Goal: Find specific page/section: Find specific page/section

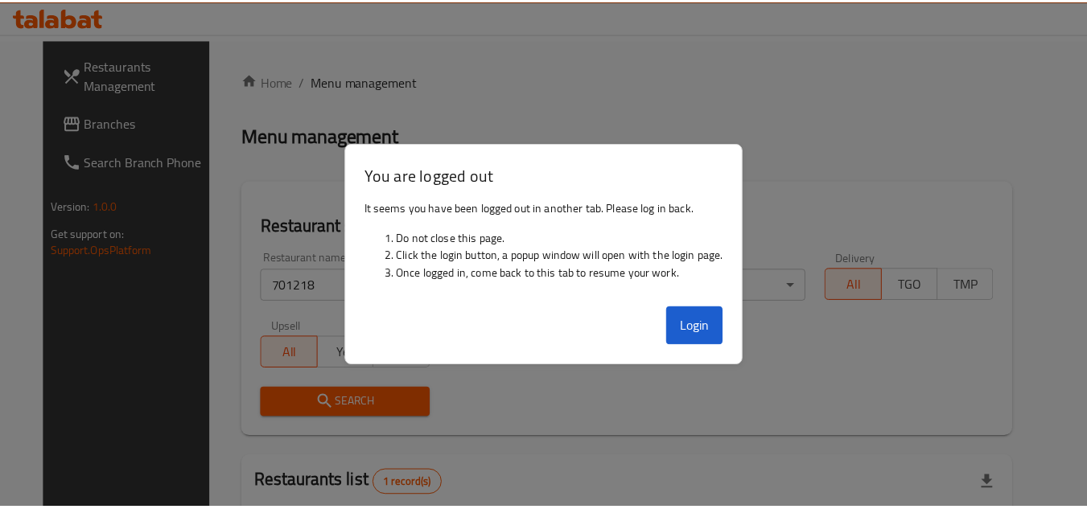
scroll to position [208, 0]
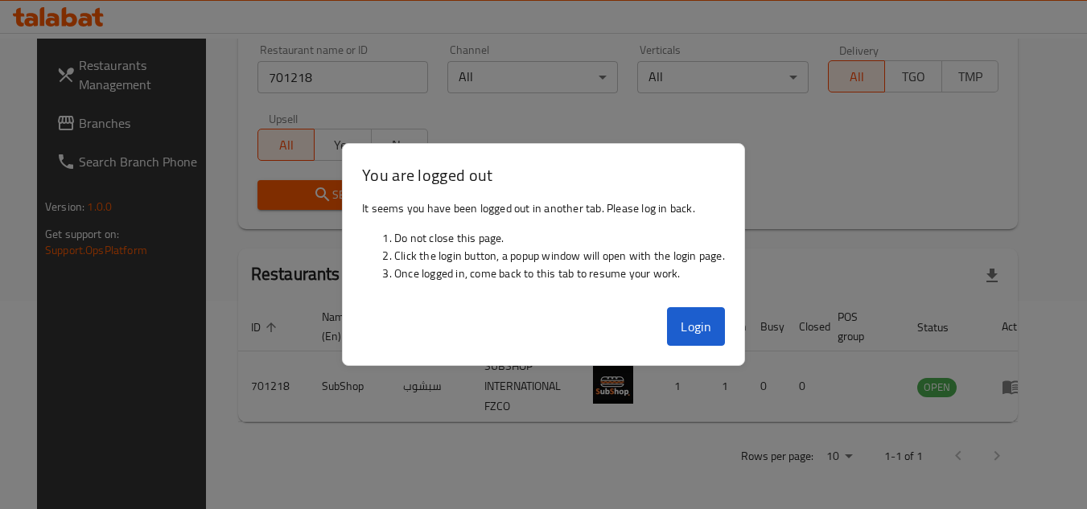
click at [697, 335] on th "Branches" at bounding box center [681, 327] width 56 height 49
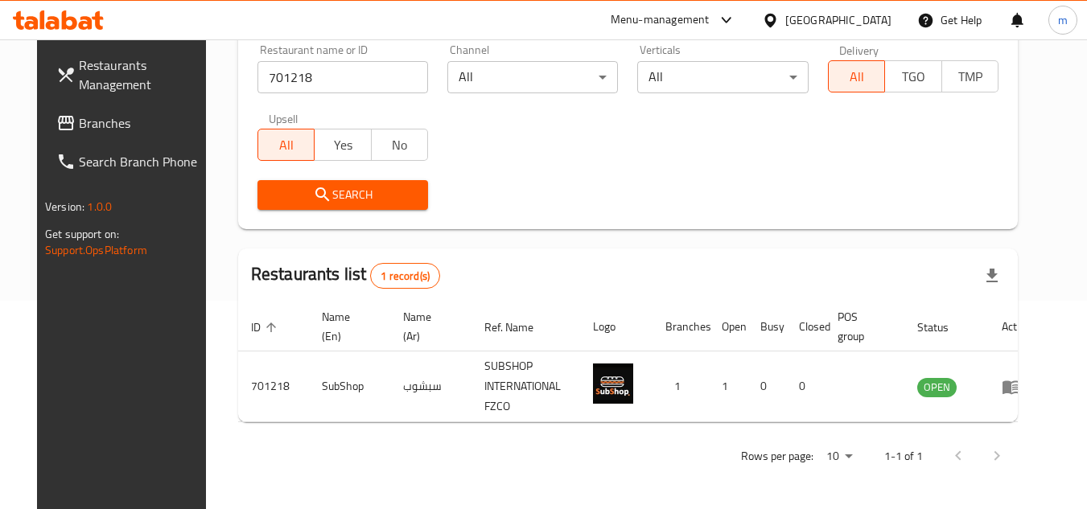
click at [826, 20] on div "[GEOGRAPHIC_DATA]" at bounding box center [838, 20] width 106 height 18
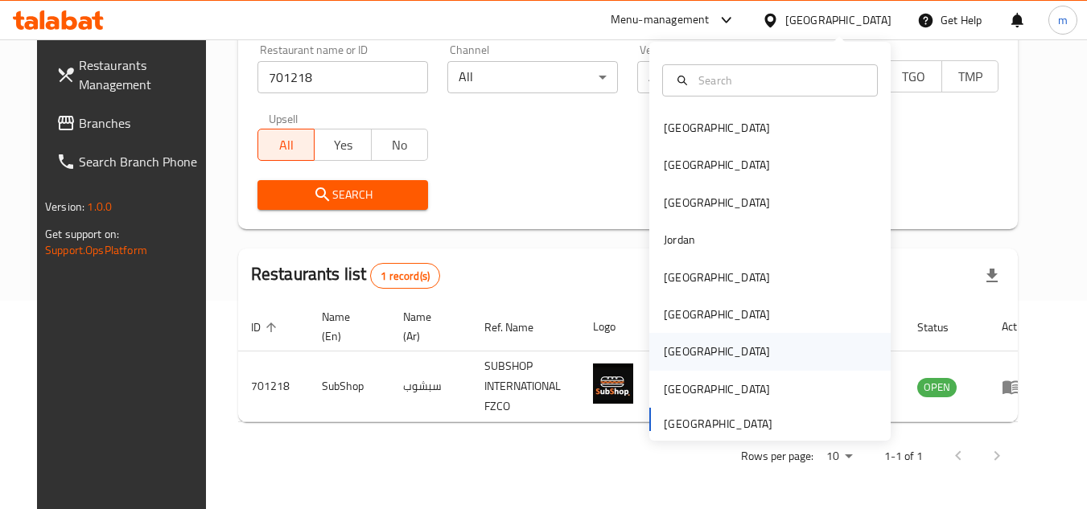
click at [695, 359] on div "Qatar" at bounding box center [769, 351] width 241 height 37
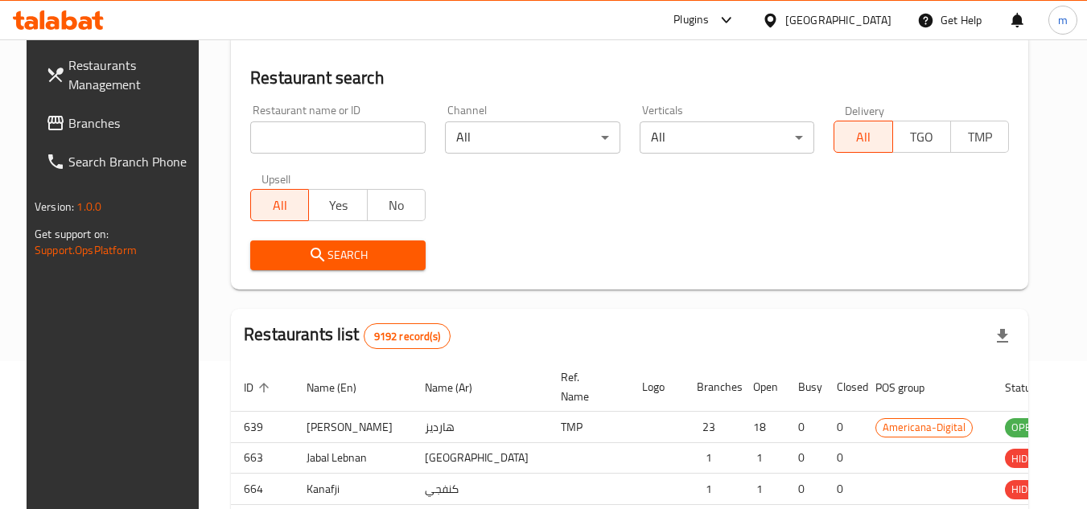
scroll to position [208, 0]
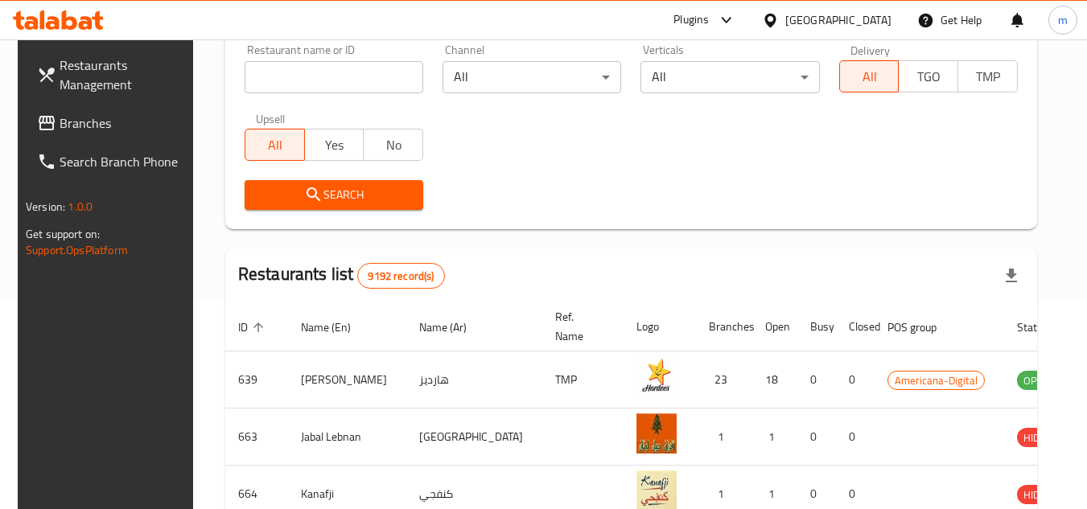
click at [96, 125] on span "Branches" at bounding box center [123, 122] width 127 height 19
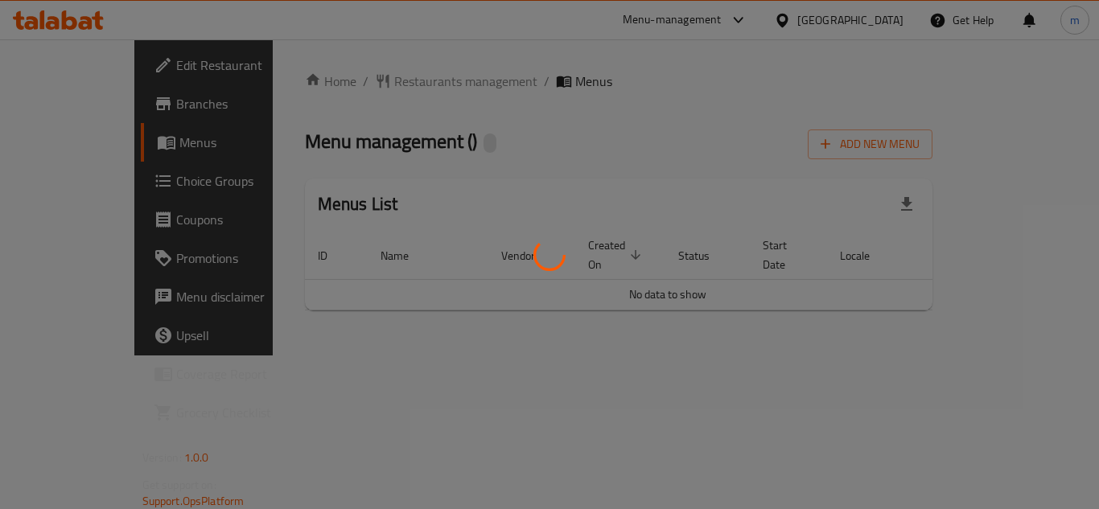
click at [375, 102] on div at bounding box center [549, 254] width 1099 height 509
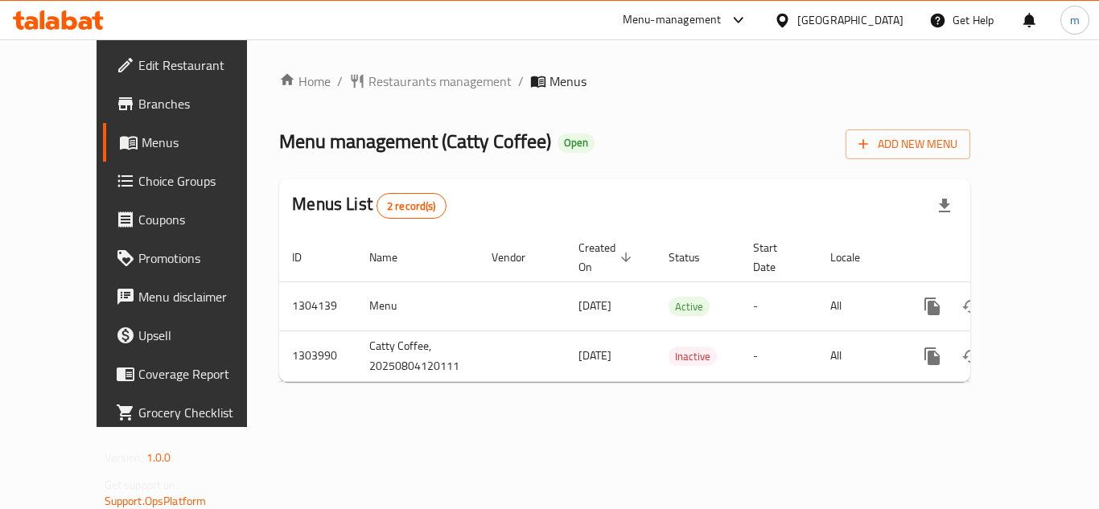
click at [377, 85] on div "Home / Restaurants management / Menus Menu management ( Catty Coffee ) Open Add…" at bounding box center [624, 234] width 691 height 324
click at [377, 85] on span "Restaurants management" at bounding box center [440, 81] width 143 height 19
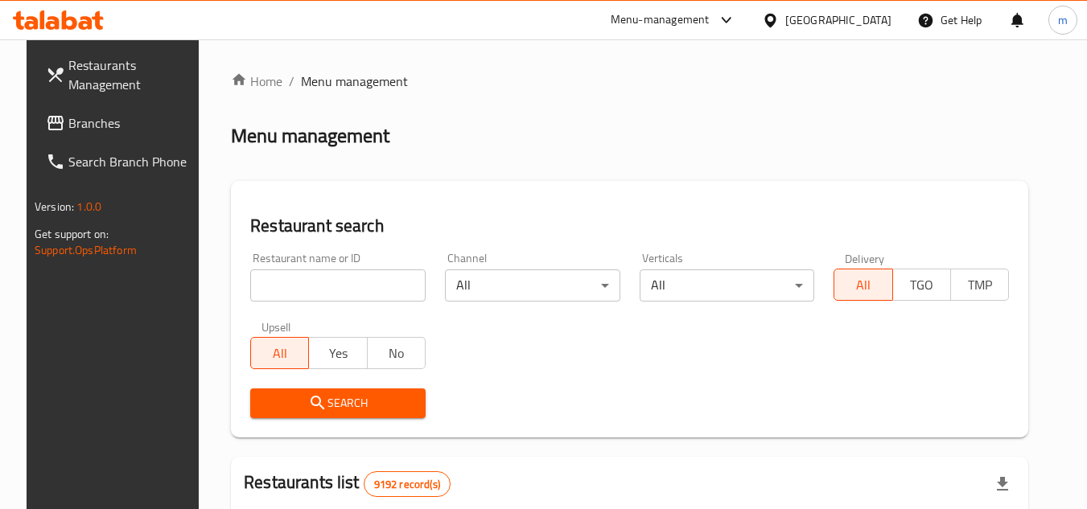
click at [327, 291] on div at bounding box center [543, 254] width 1087 height 509
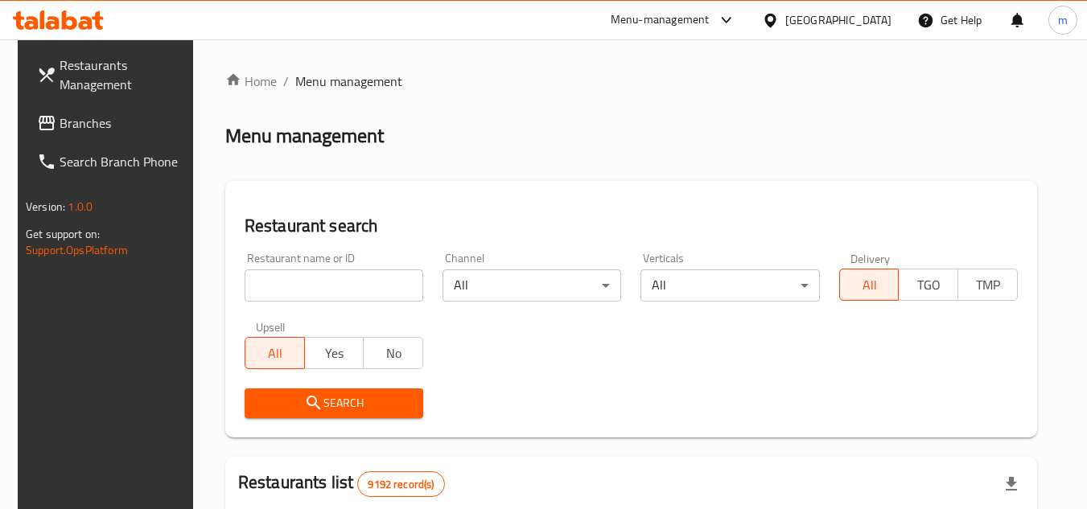
click at [327, 291] on input "search" at bounding box center [334, 286] width 179 height 32
paste input "703044"
type input "703044"
click at [304, 400] on icon "submit" at bounding box center [313, 403] width 19 height 19
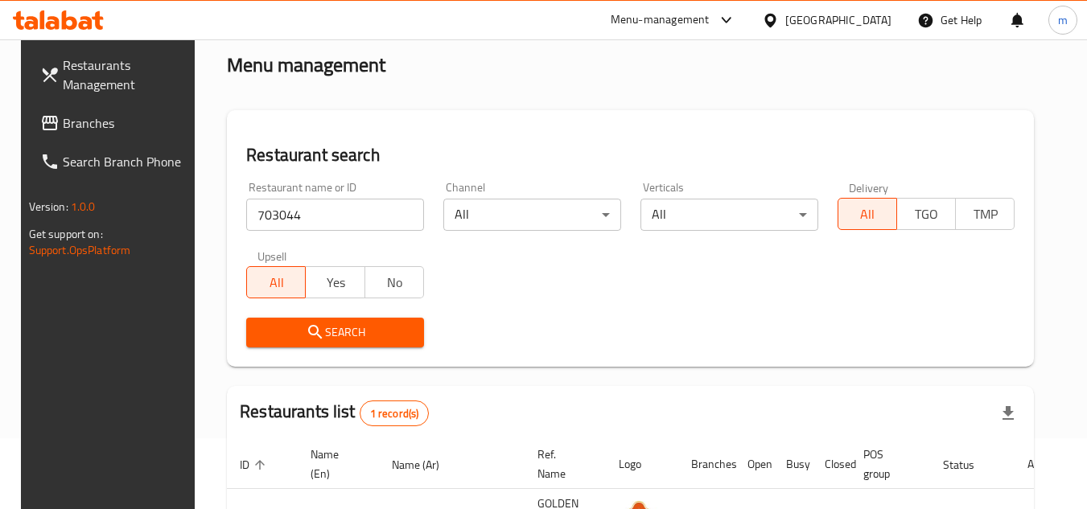
scroll to position [161, 0]
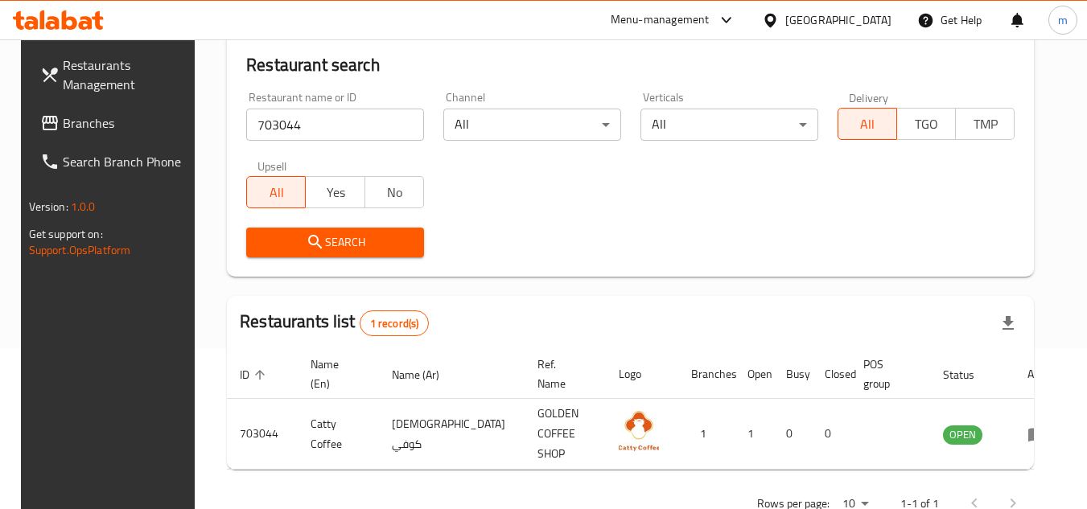
click at [97, 126] on span "Branches" at bounding box center [126, 122] width 127 height 19
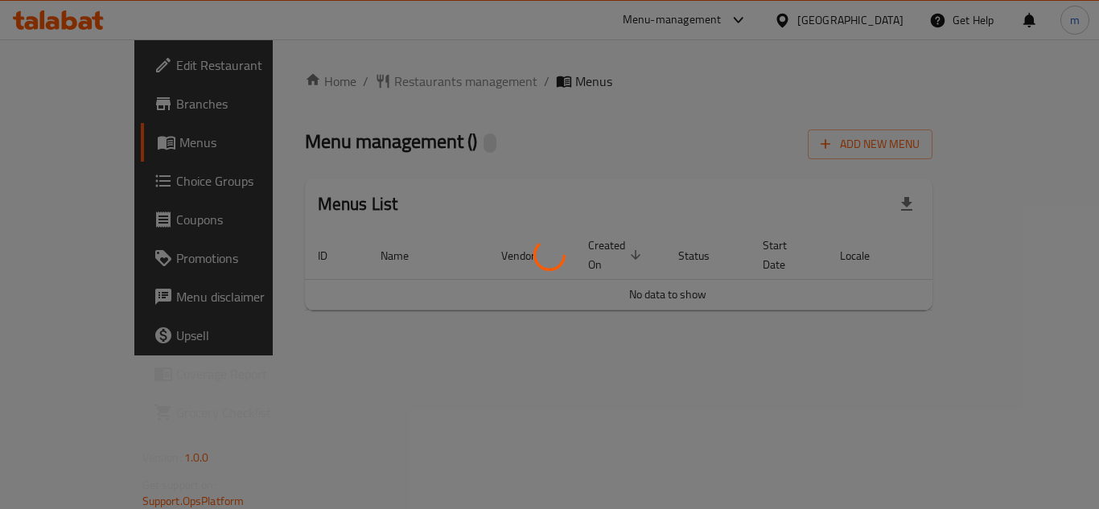
click at [387, 71] on div at bounding box center [549, 254] width 1099 height 509
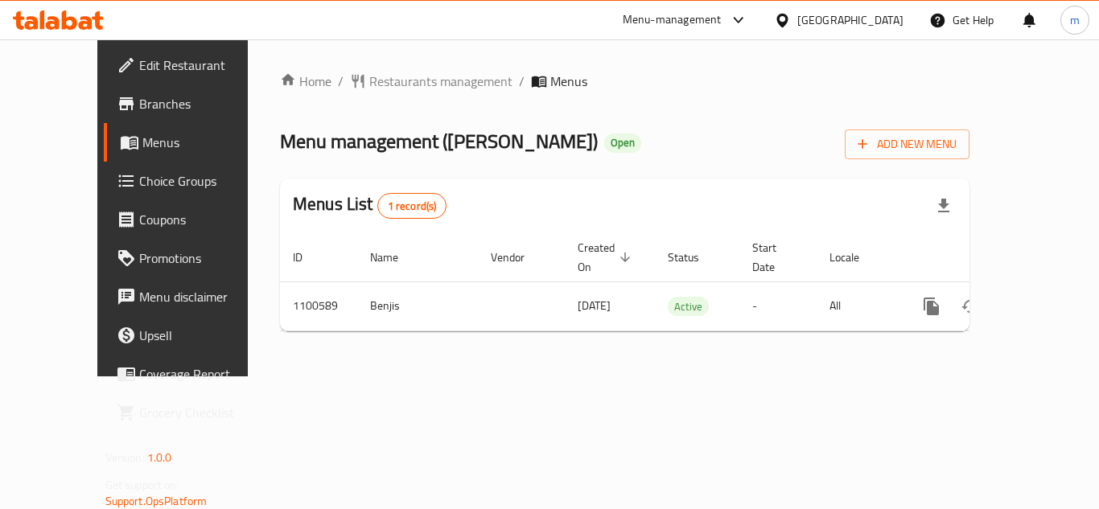
click at [383, 86] on span "Restaurants management" at bounding box center [440, 81] width 143 height 19
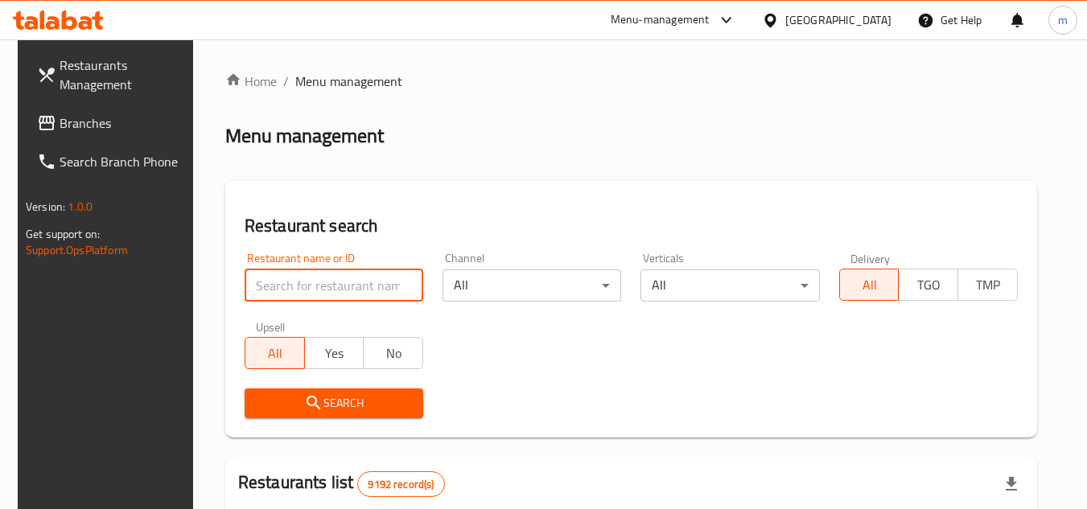
click at [300, 287] on input "search" at bounding box center [334, 286] width 179 height 32
paste input "665202"
type input "665202"
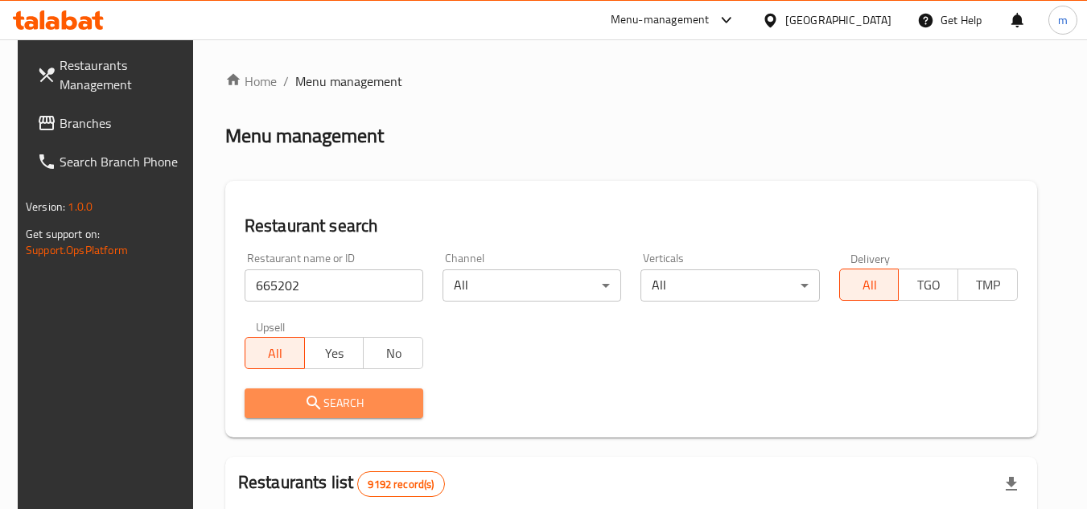
click at [304, 394] on icon "submit" at bounding box center [313, 403] width 19 height 19
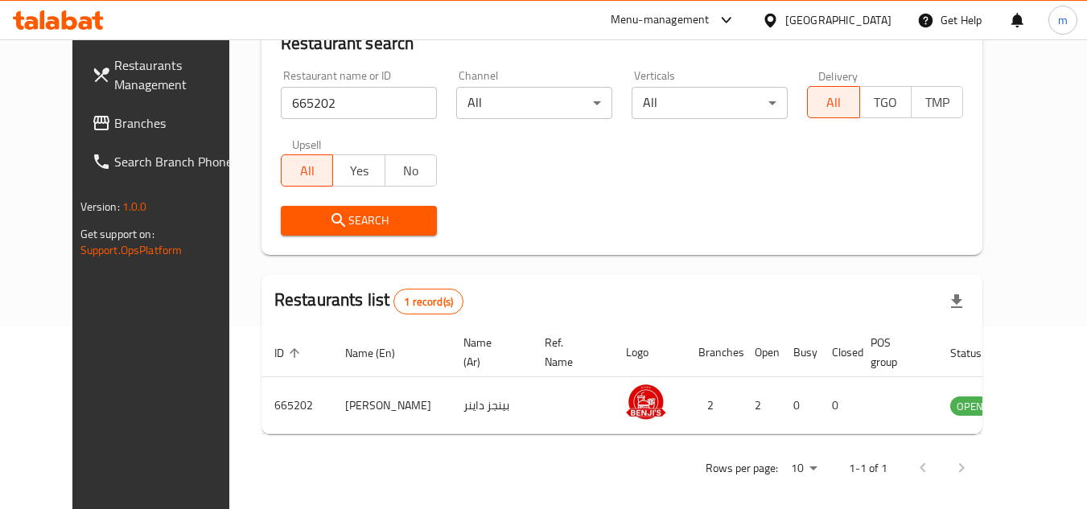
scroll to position [195, 0]
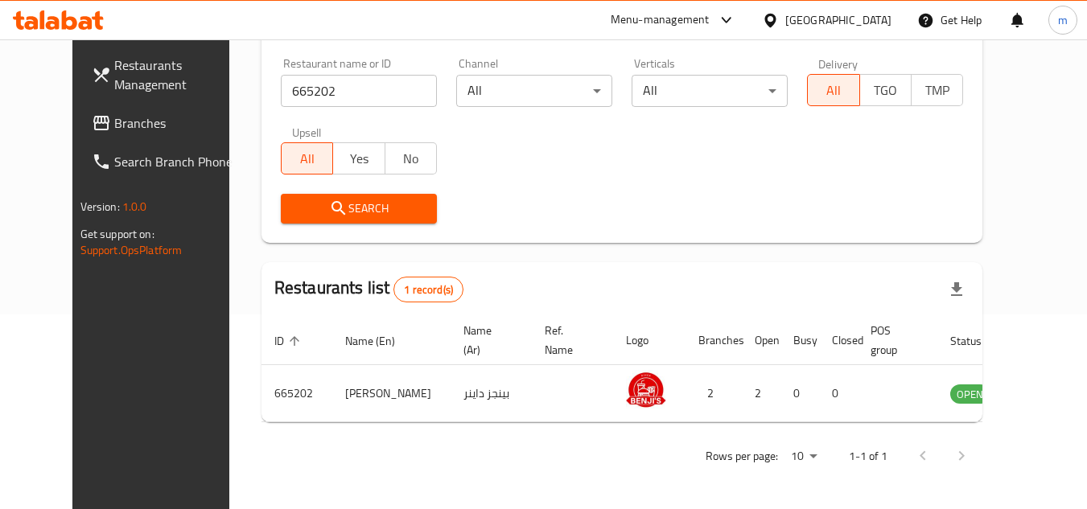
click at [779, 21] on icon at bounding box center [770, 20] width 17 height 17
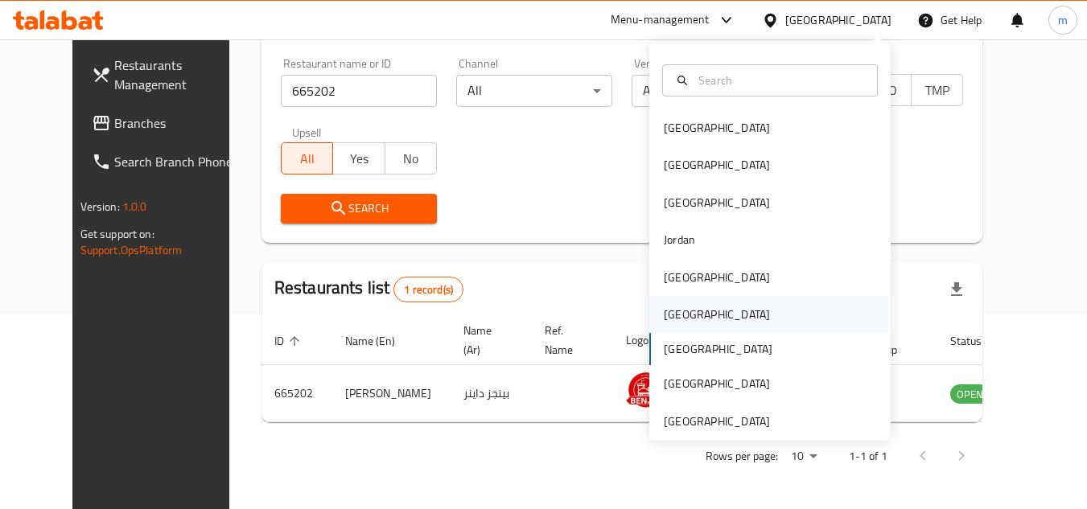
click at [689, 311] on div "Oman" at bounding box center [717, 314] width 132 height 37
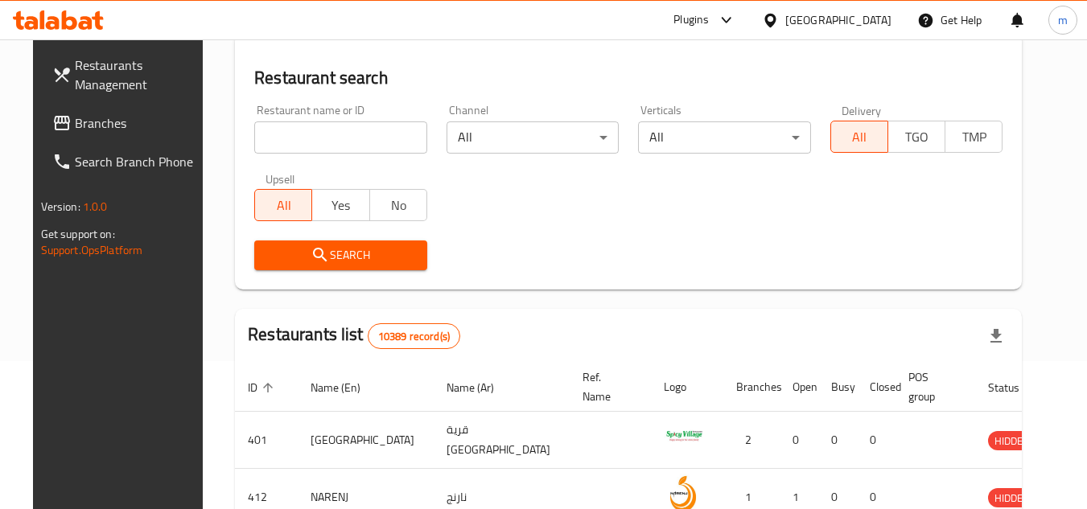
scroll to position [195, 0]
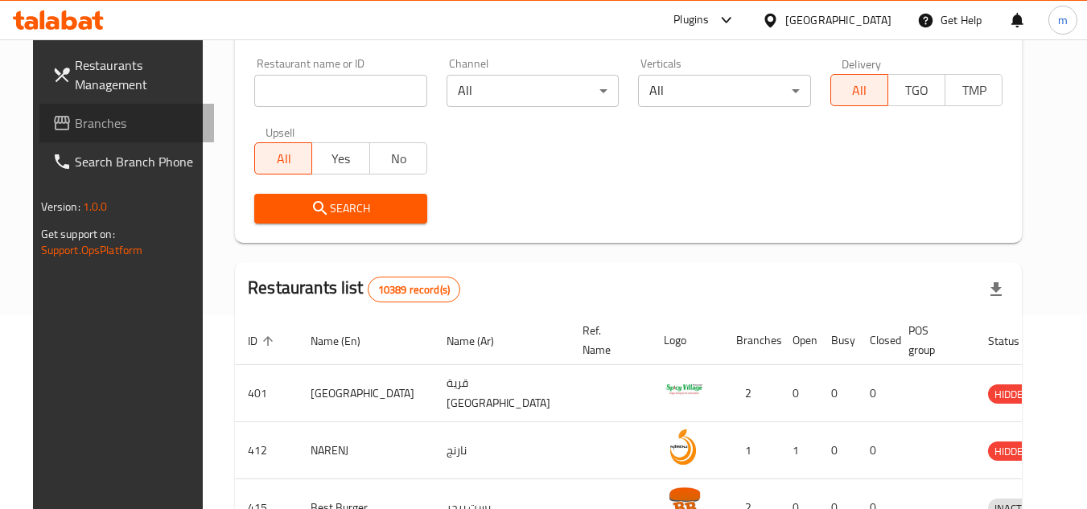
click at [93, 122] on span "Branches" at bounding box center [138, 122] width 127 height 19
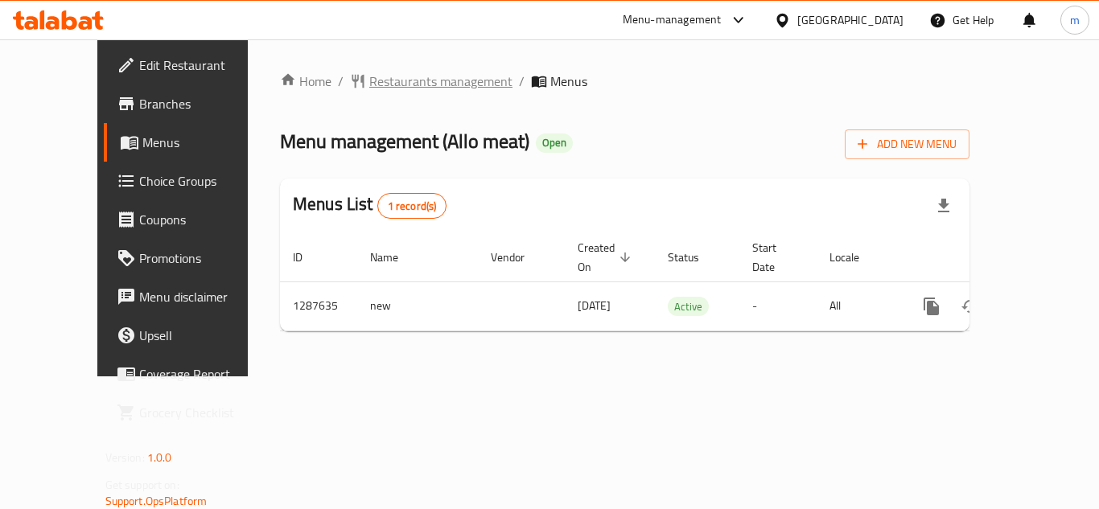
click at [380, 79] on span "Restaurants management" at bounding box center [440, 81] width 143 height 19
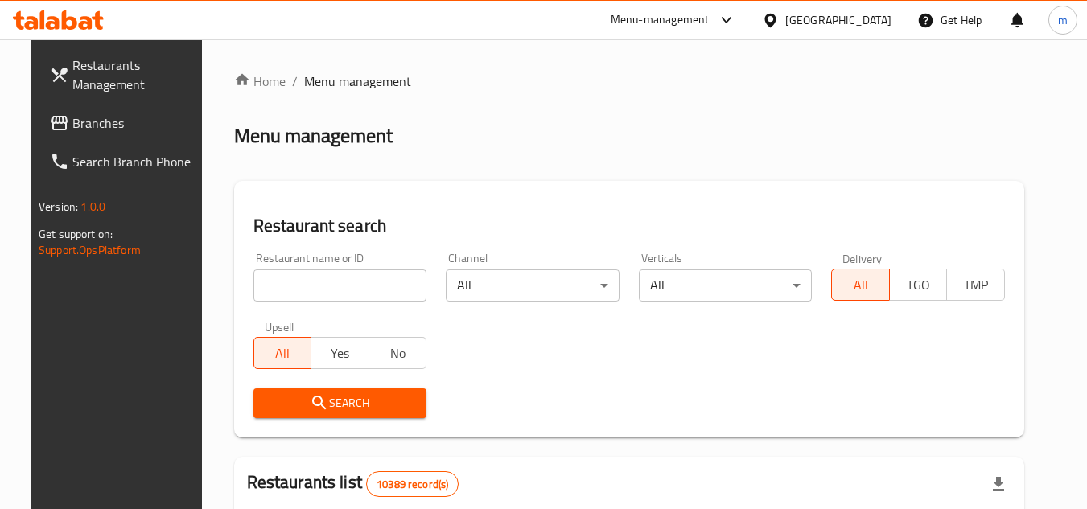
click at [329, 289] on input "search" at bounding box center [341, 286] width 174 height 32
paste input "696822"
type input "696822"
click at [343, 404] on span "Search" at bounding box center [340, 404] width 148 height 20
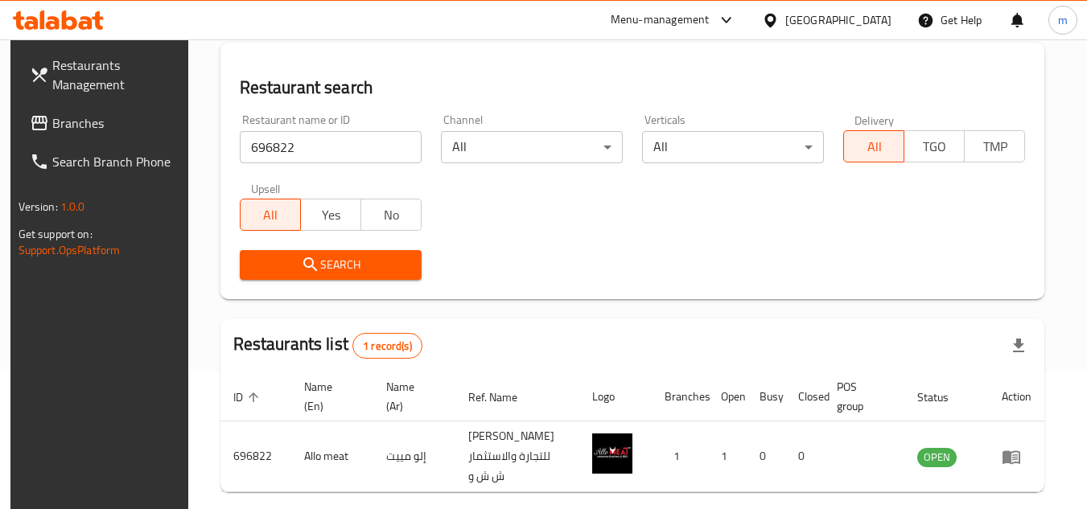
scroll to position [195, 0]
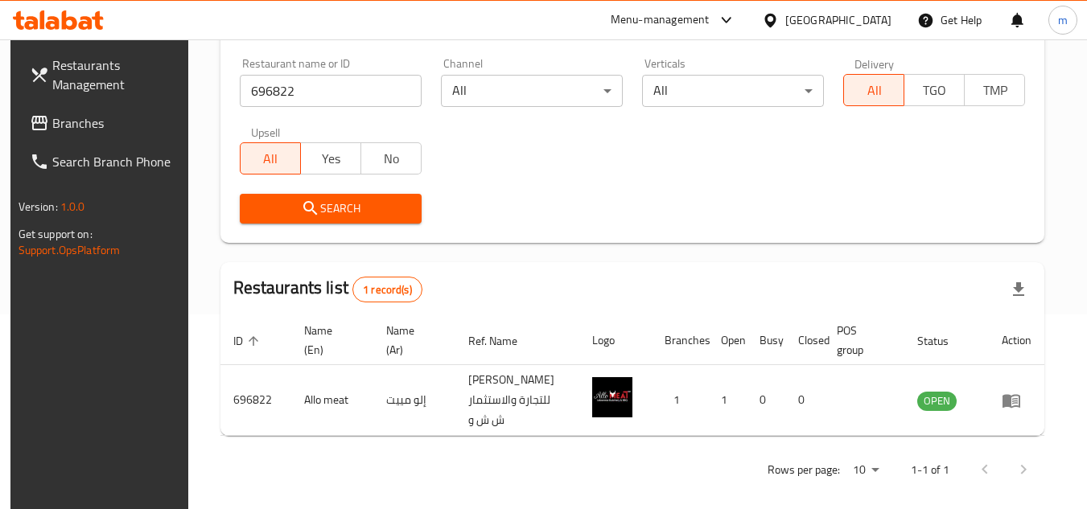
click at [779, 23] on icon at bounding box center [770, 20] width 17 height 17
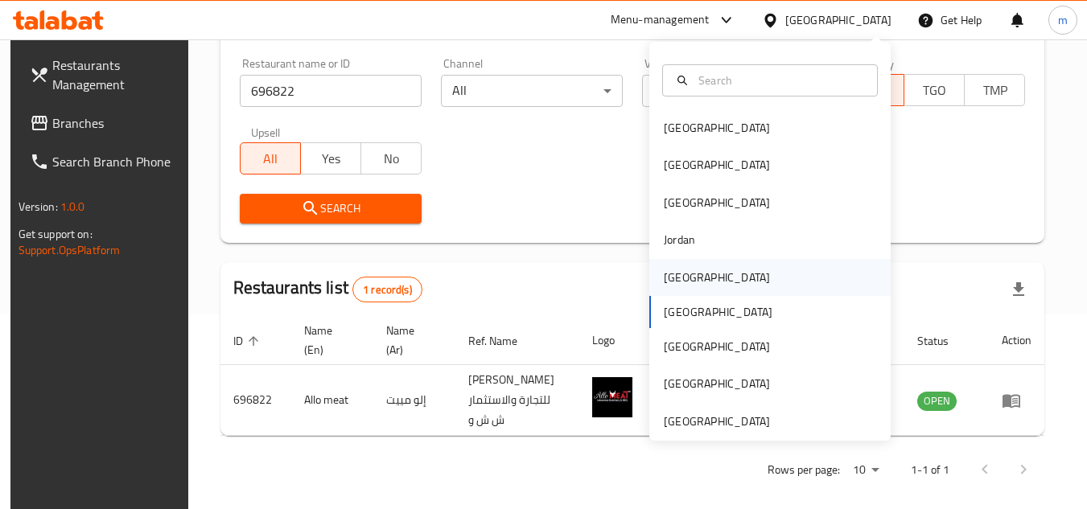
click at [686, 279] on div "[GEOGRAPHIC_DATA]" at bounding box center [717, 277] width 132 height 37
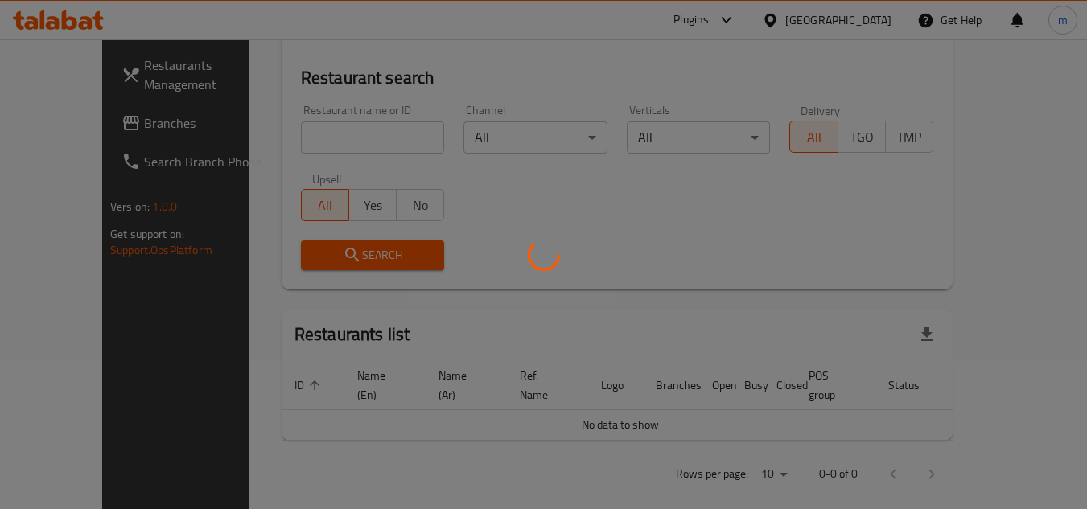
scroll to position [195, 0]
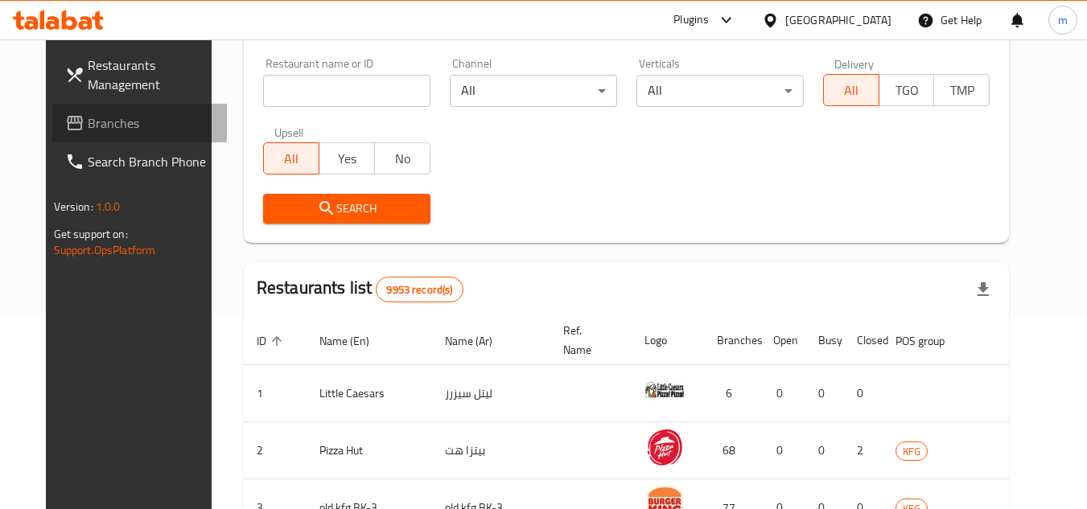
click at [95, 124] on span "Branches" at bounding box center [151, 122] width 127 height 19
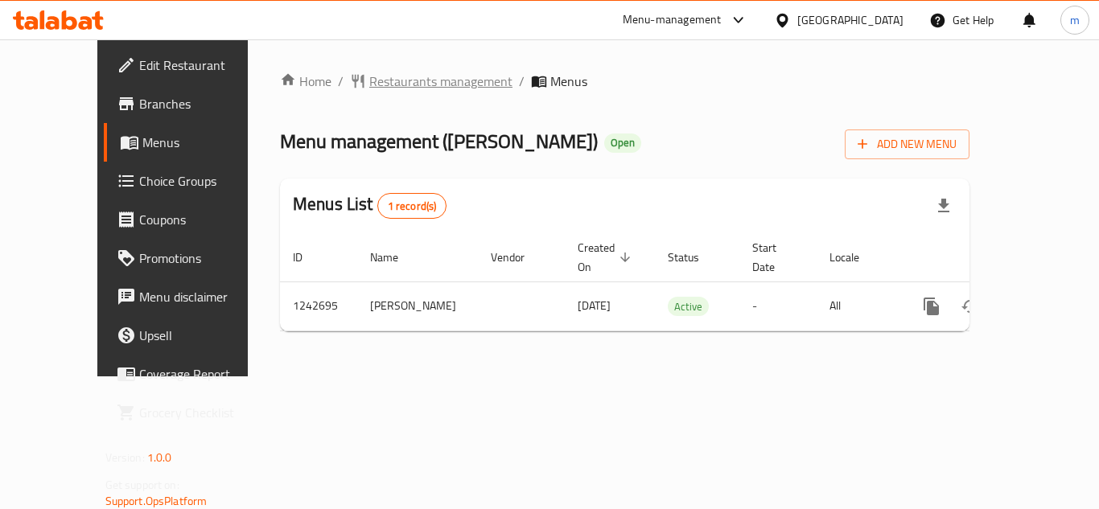
click at [385, 89] on span "Restaurants management" at bounding box center [440, 81] width 143 height 19
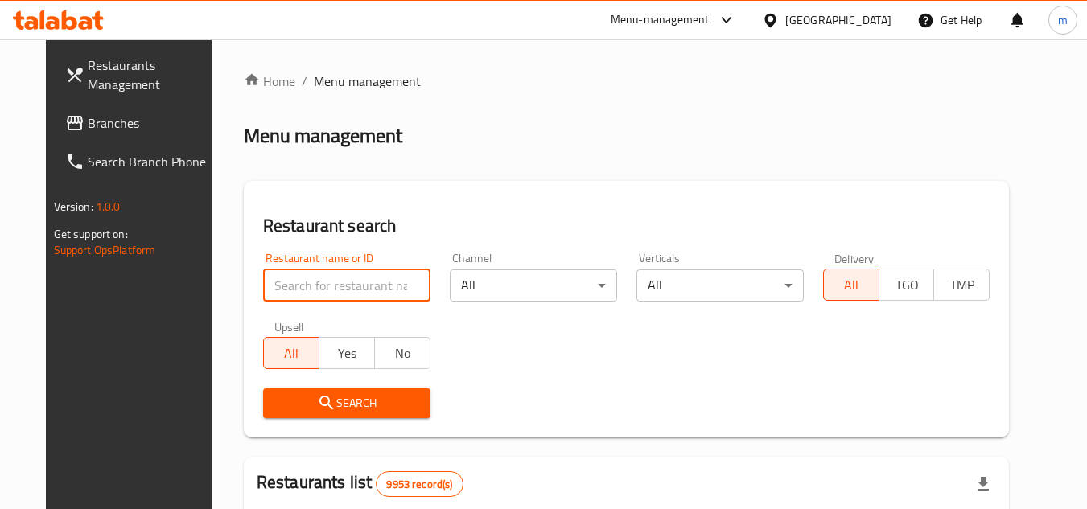
paste input "681229"
type input "681229"
click at [276, 405] on span "Search" at bounding box center [347, 404] width 142 height 20
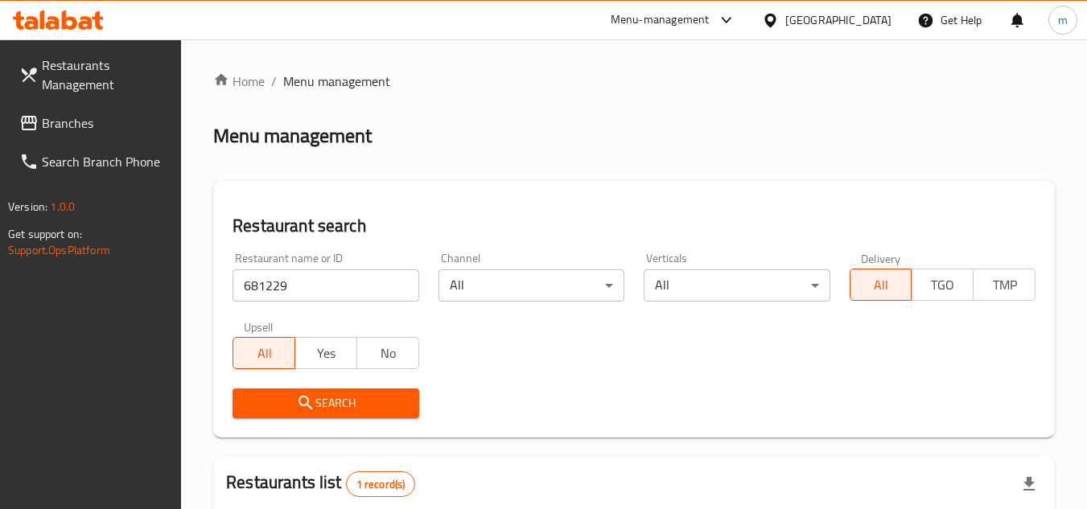
scroll to position [229, 0]
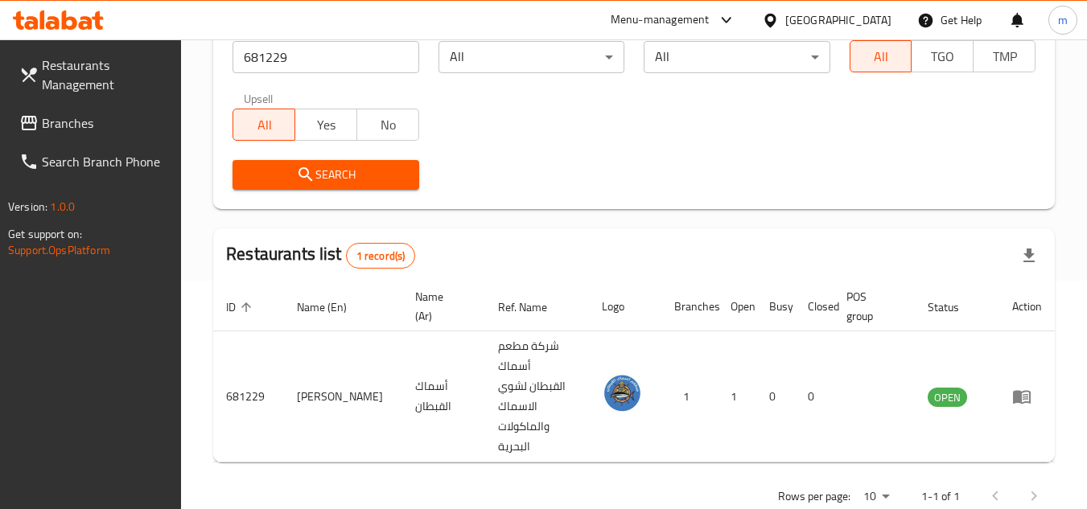
click at [776, 14] on icon at bounding box center [770, 20] width 11 height 14
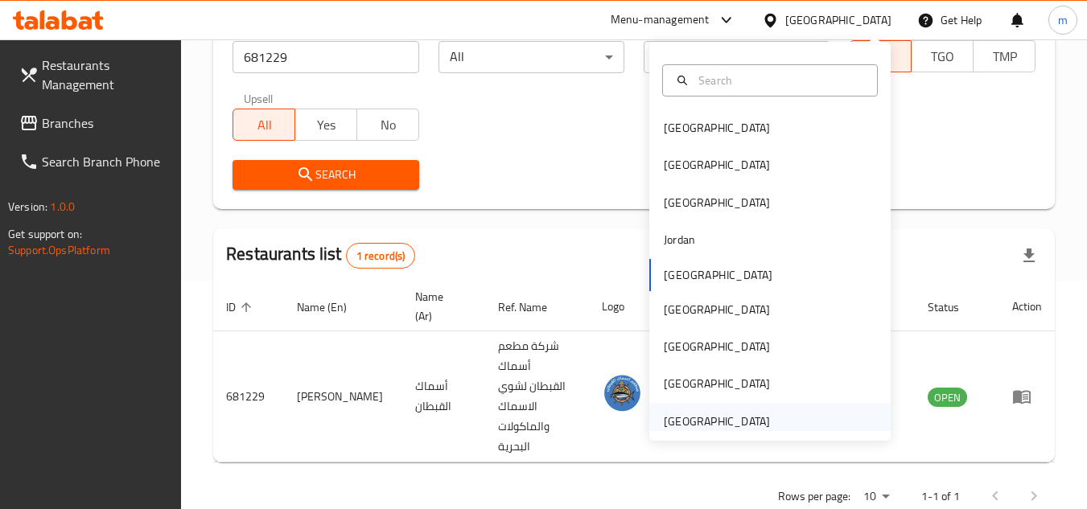
click at [691, 413] on div "[GEOGRAPHIC_DATA]" at bounding box center [717, 422] width 106 height 18
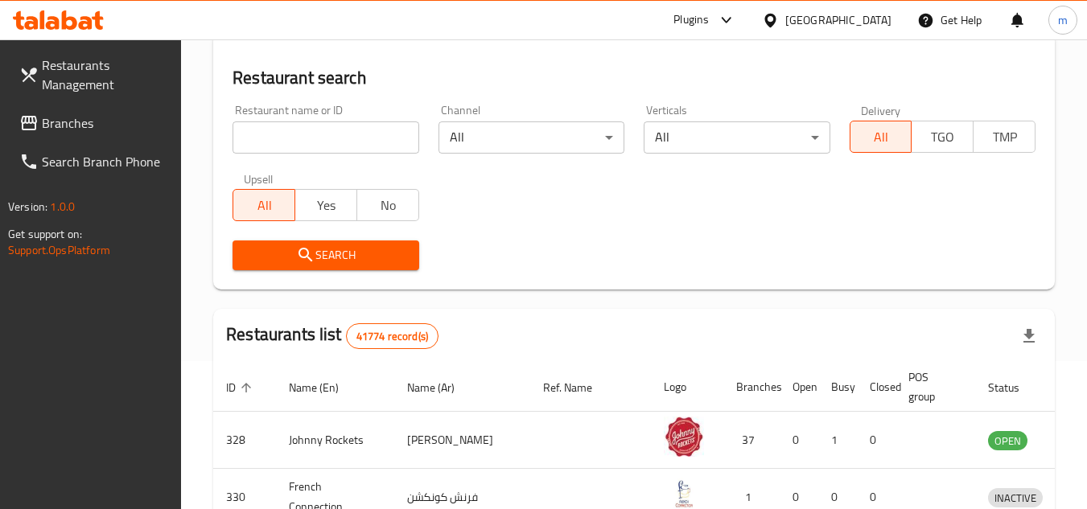
scroll to position [229, 0]
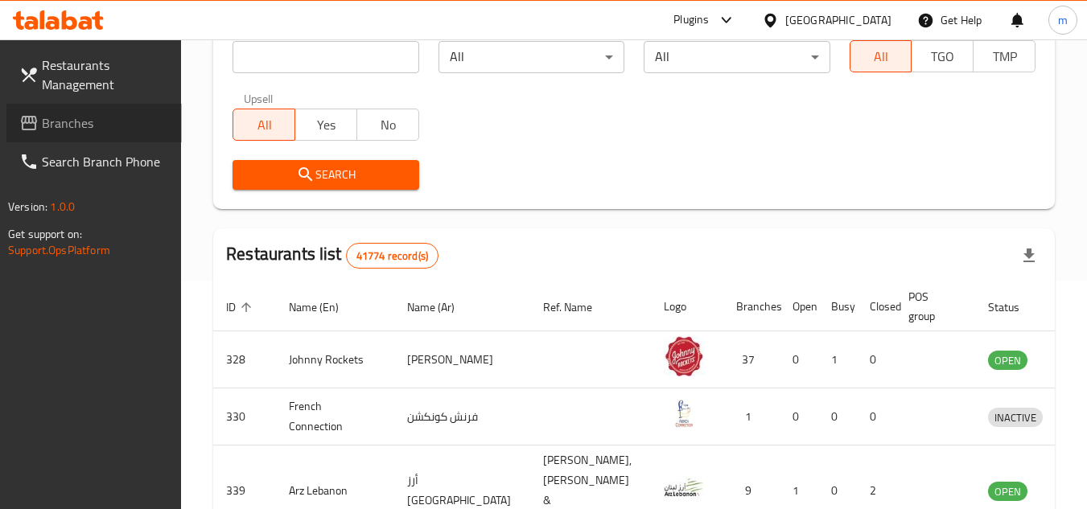
click at [74, 121] on span "Branches" at bounding box center [105, 122] width 127 height 19
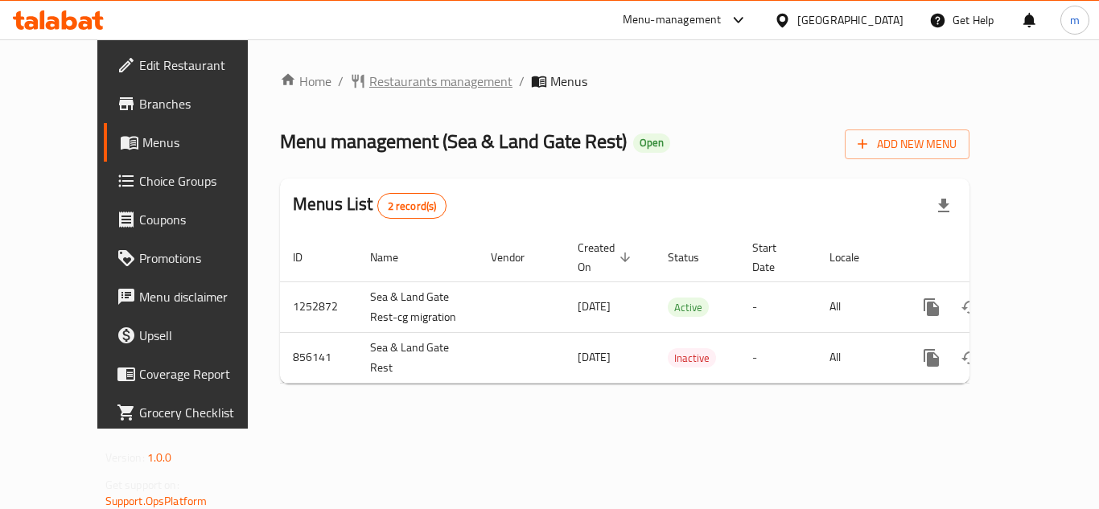
click at [369, 80] on span "Restaurants management" at bounding box center [440, 81] width 143 height 19
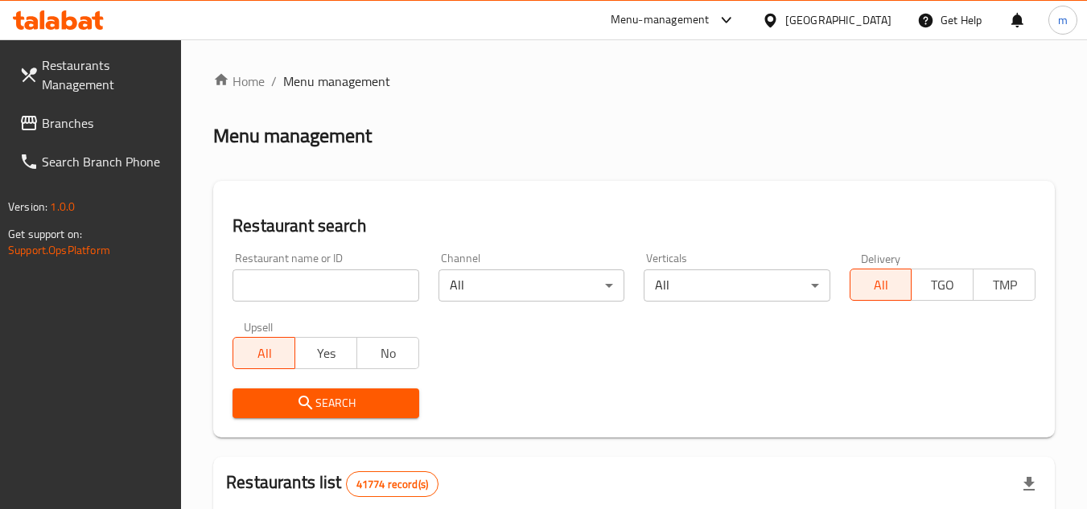
click at [307, 283] on div at bounding box center [543, 254] width 1087 height 509
click at [307, 283] on input "search" at bounding box center [326, 286] width 186 height 32
paste input "656611"
type input "656611"
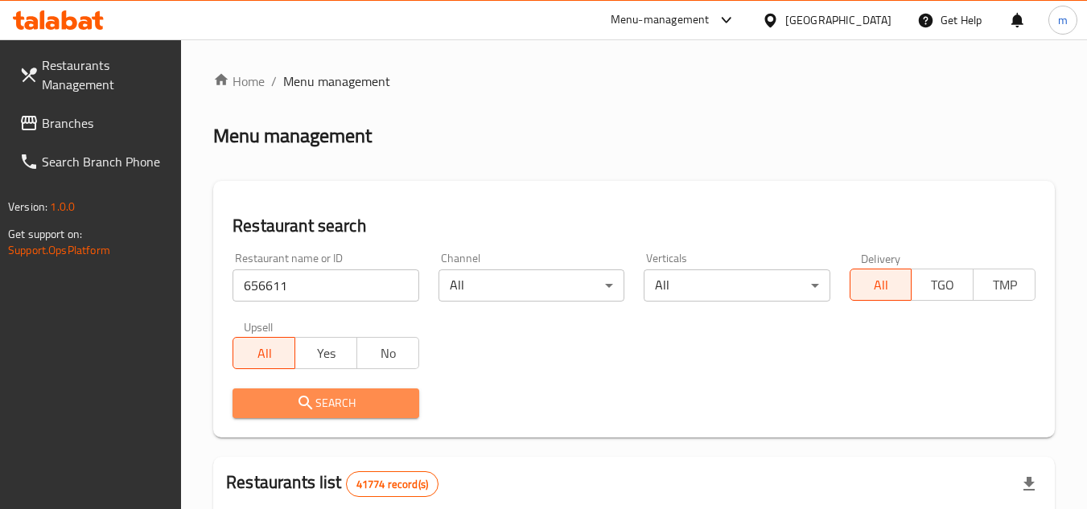
click at [332, 402] on span "Search" at bounding box center [325, 404] width 160 height 20
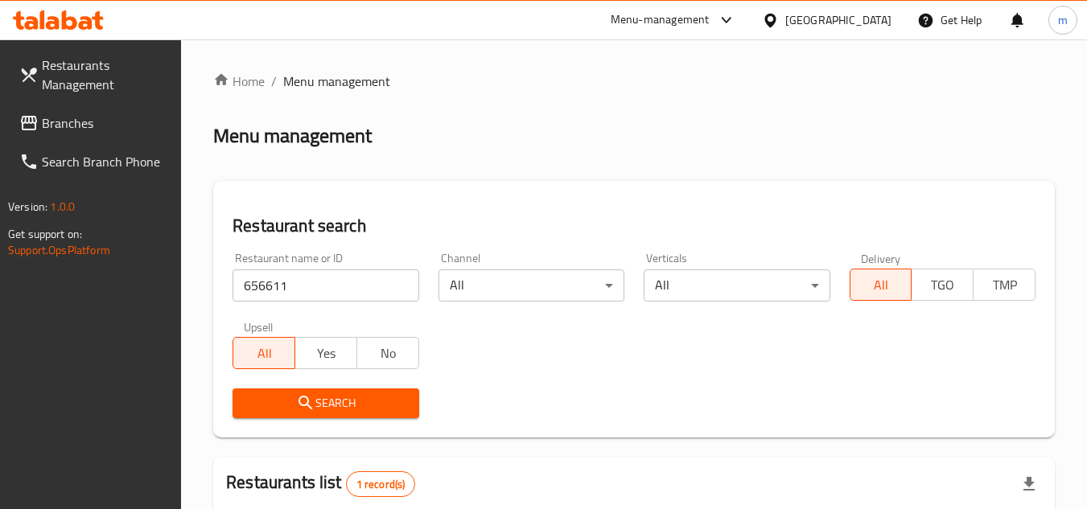
scroll to position [208, 0]
